Goal: Transaction & Acquisition: Purchase product/service

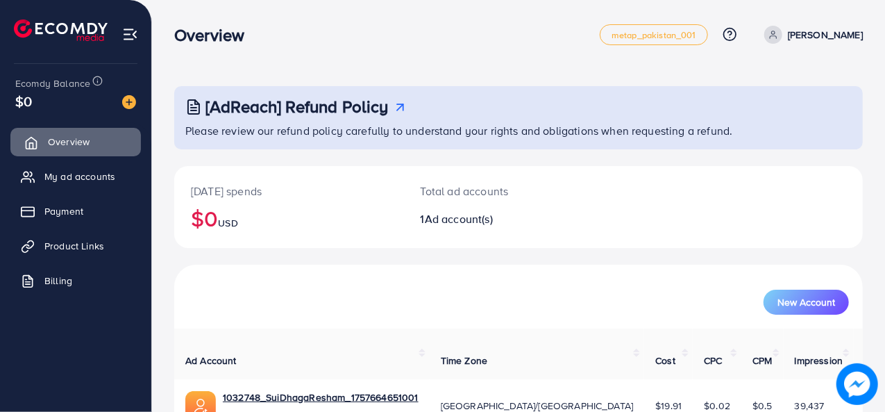
click at [65, 144] on span "Overview" at bounding box center [69, 142] width 42 height 14
click at [126, 103] on img at bounding box center [129, 102] width 14 height 14
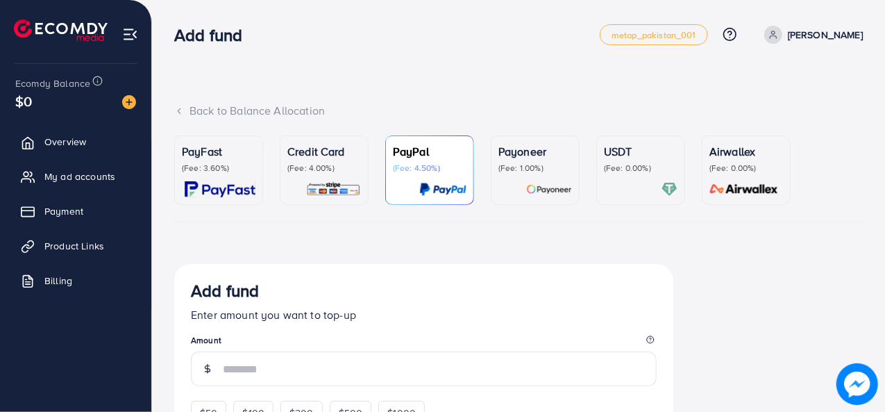
scroll to position [40, 0]
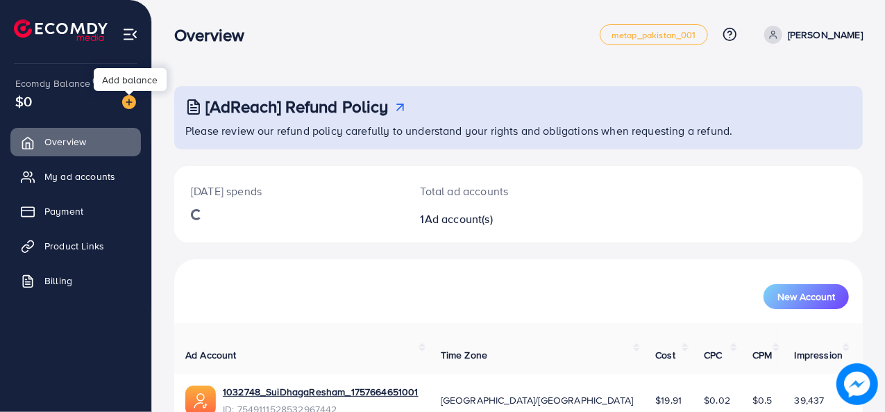
click at [131, 105] on img at bounding box center [129, 102] width 14 height 14
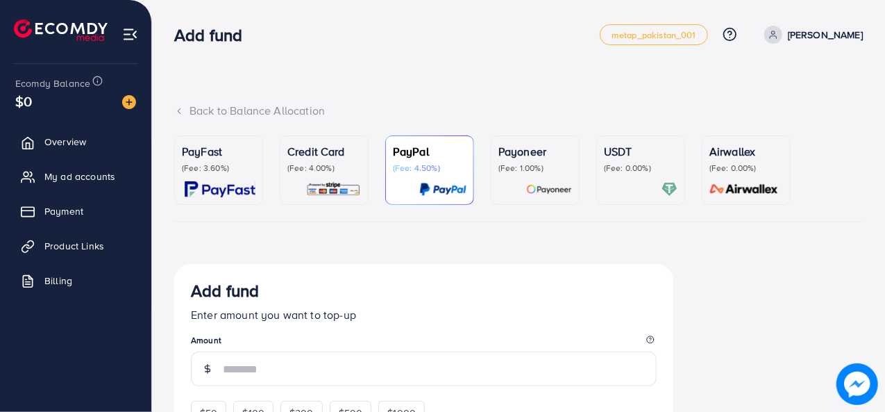
click at [213, 175] on div "PayFast (Fee: 3.60%)" at bounding box center [219, 170] width 74 height 54
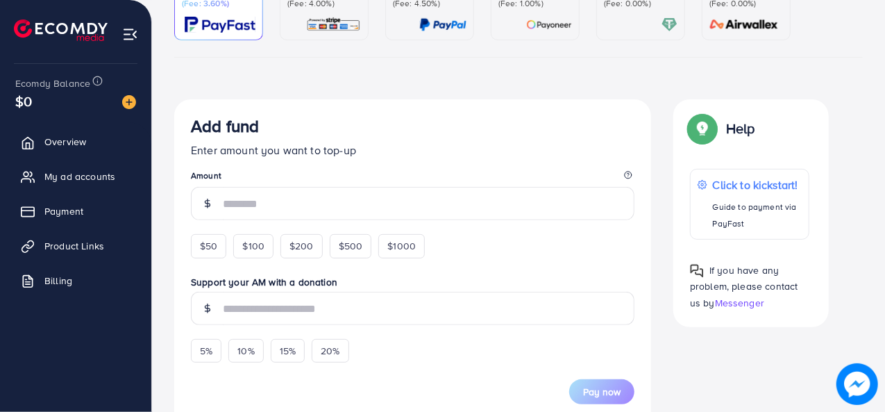
scroll to position [208, 0]
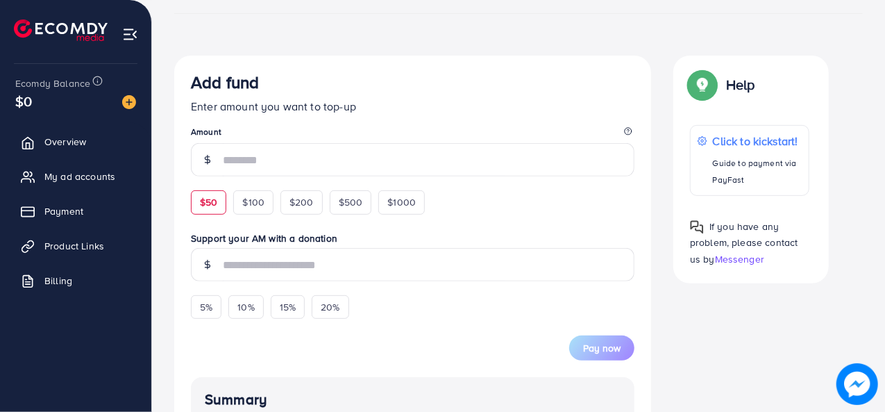
click at [213, 198] on span "$50" at bounding box center [208, 202] width 17 height 14
type input "**"
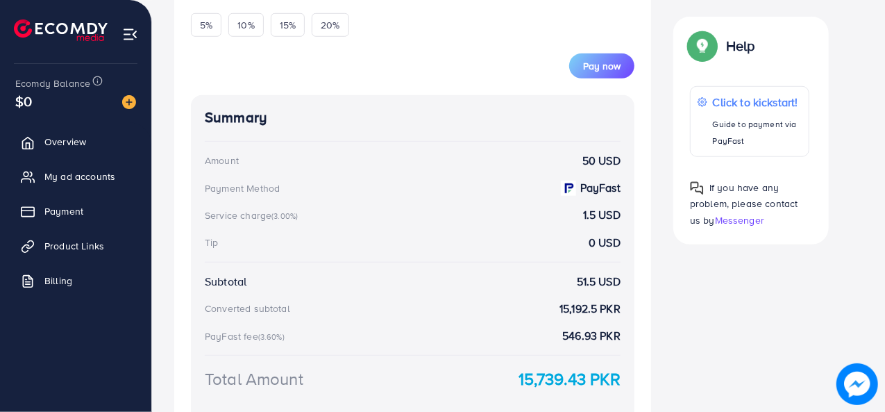
scroll to position [533, 0]
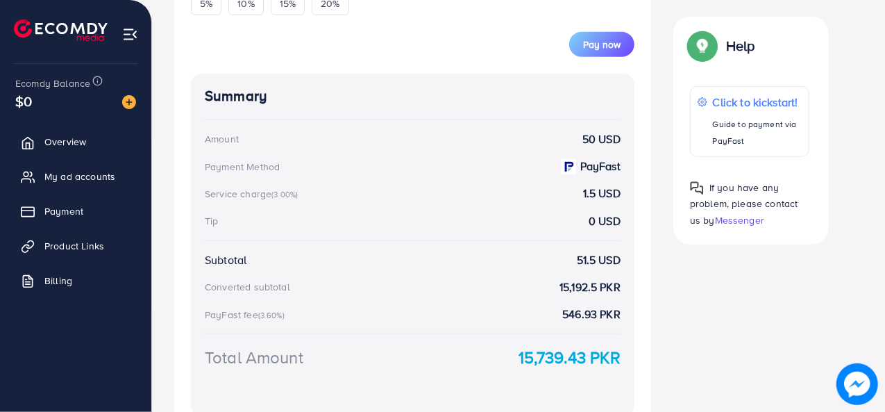
click at [342, 105] on div "Summary Amount 50 USD Payment Method PayFast Service charge (3.00%) 1.5 USD Tip…" at bounding box center [413, 245] width 444 height 343
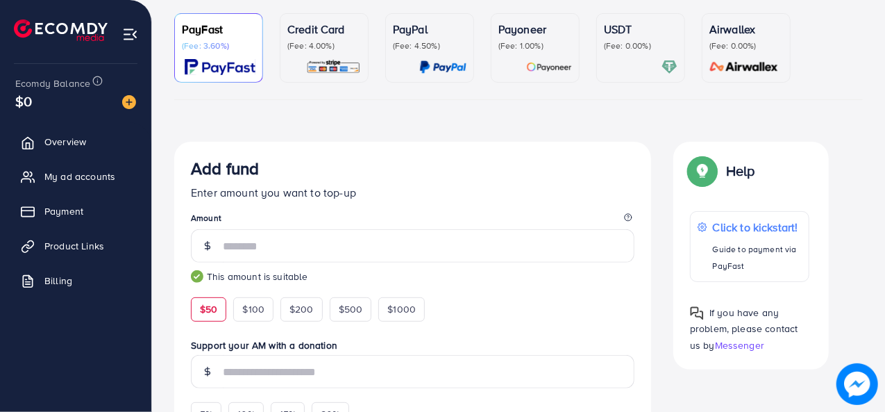
scroll to position [0, 0]
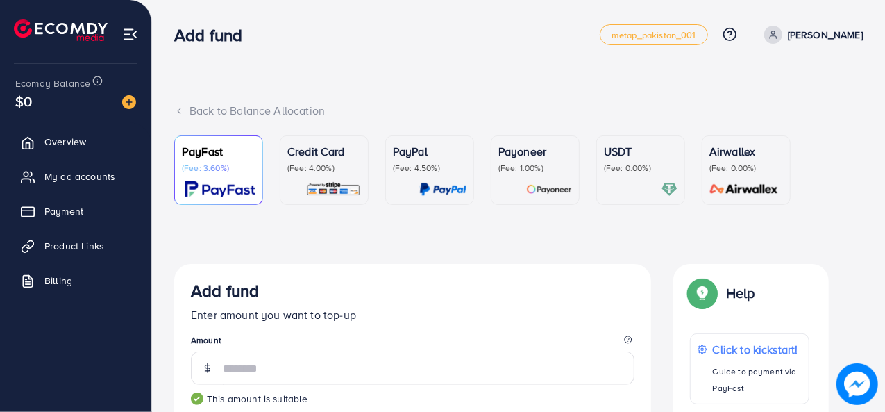
click at [611, 172] on p "(Fee: 0.00%)" at bounding box center [641, 167] width 74 height 11
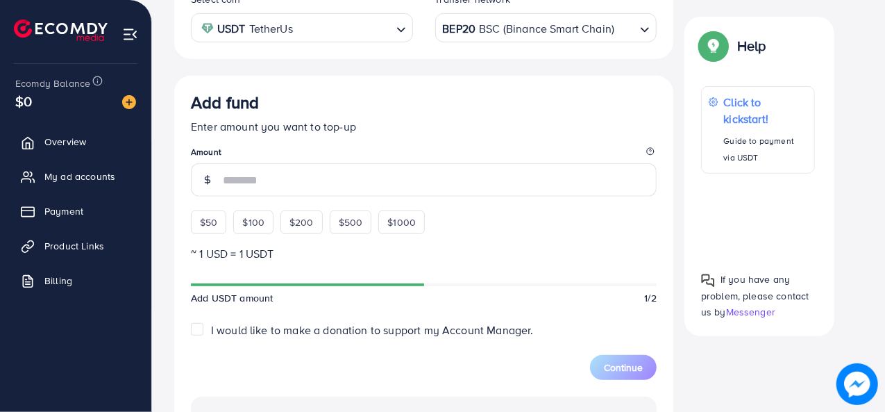
scroll to position [347, 0]
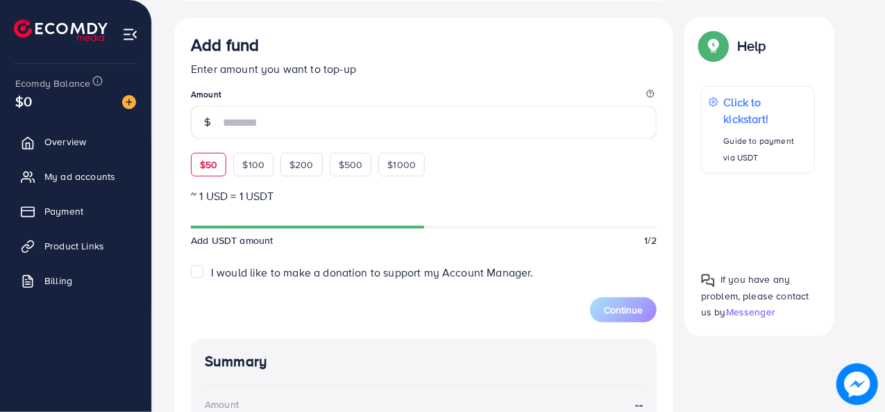
click at [198, 165] on div "$50" at bounding box center [208, 165] width 35 height 24
type input "**"
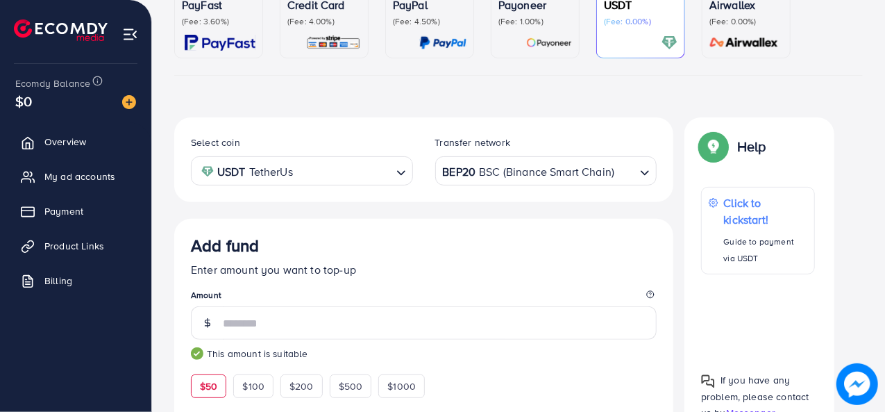
scroll to position [0, 0]
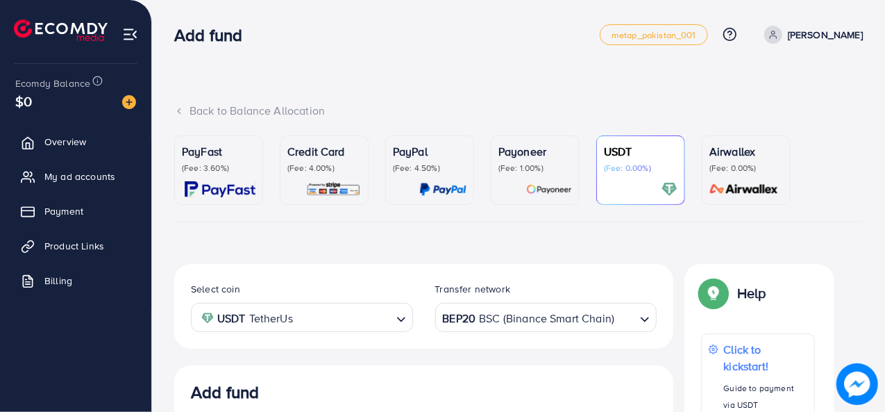
click at [217, 168] on p "(Fee: 3.60%)" at bounding box center [219, 167] width 74 height 11
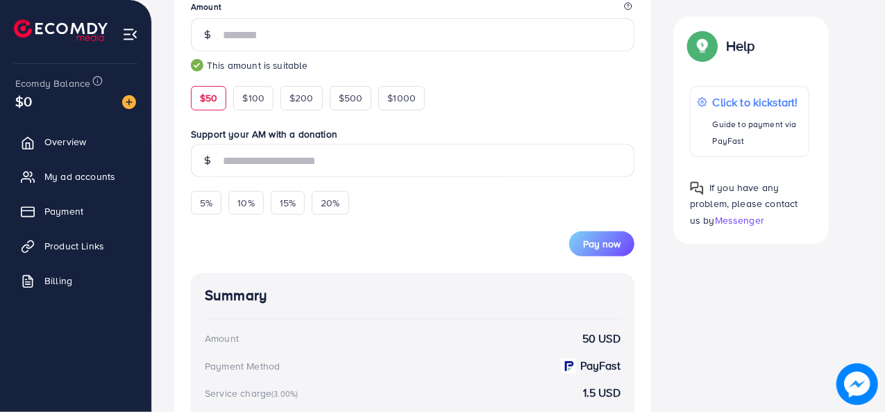
scroll to position [347, 0]
